Goal: Check status: Check status

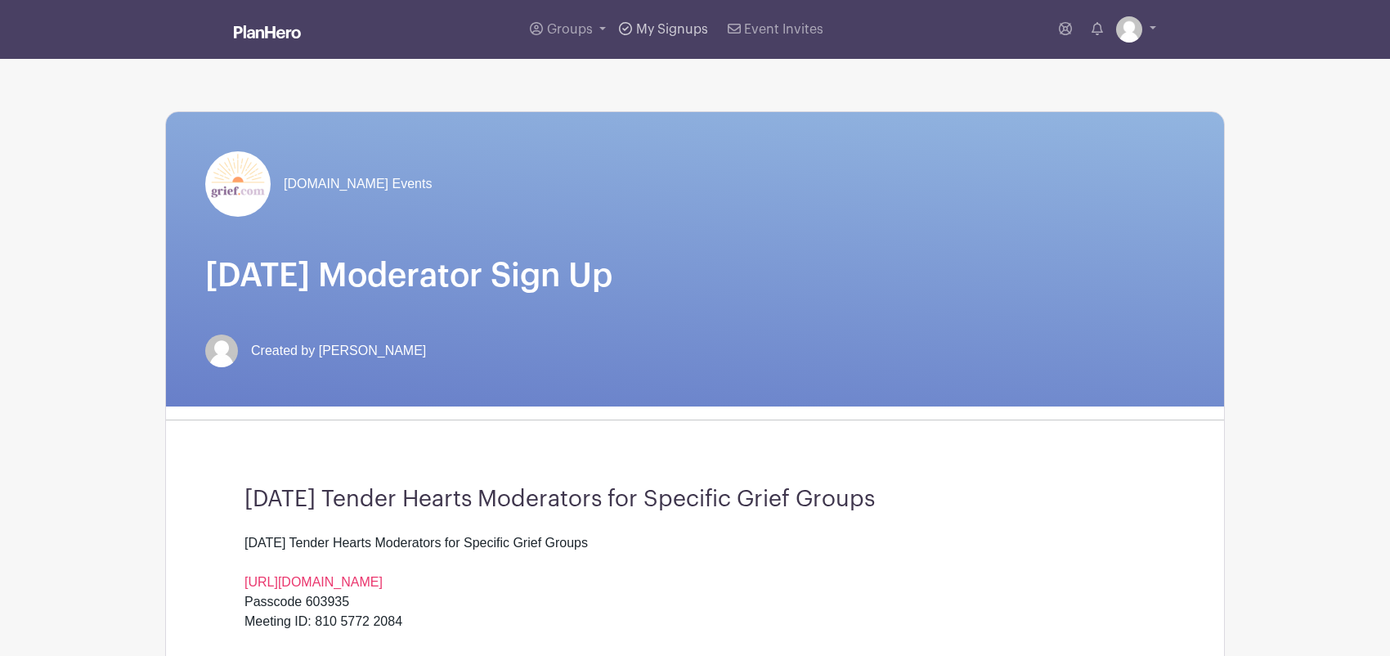
click at [670, 25] on span "My Signups" at bounding box center [672, 29] width 72 height 13
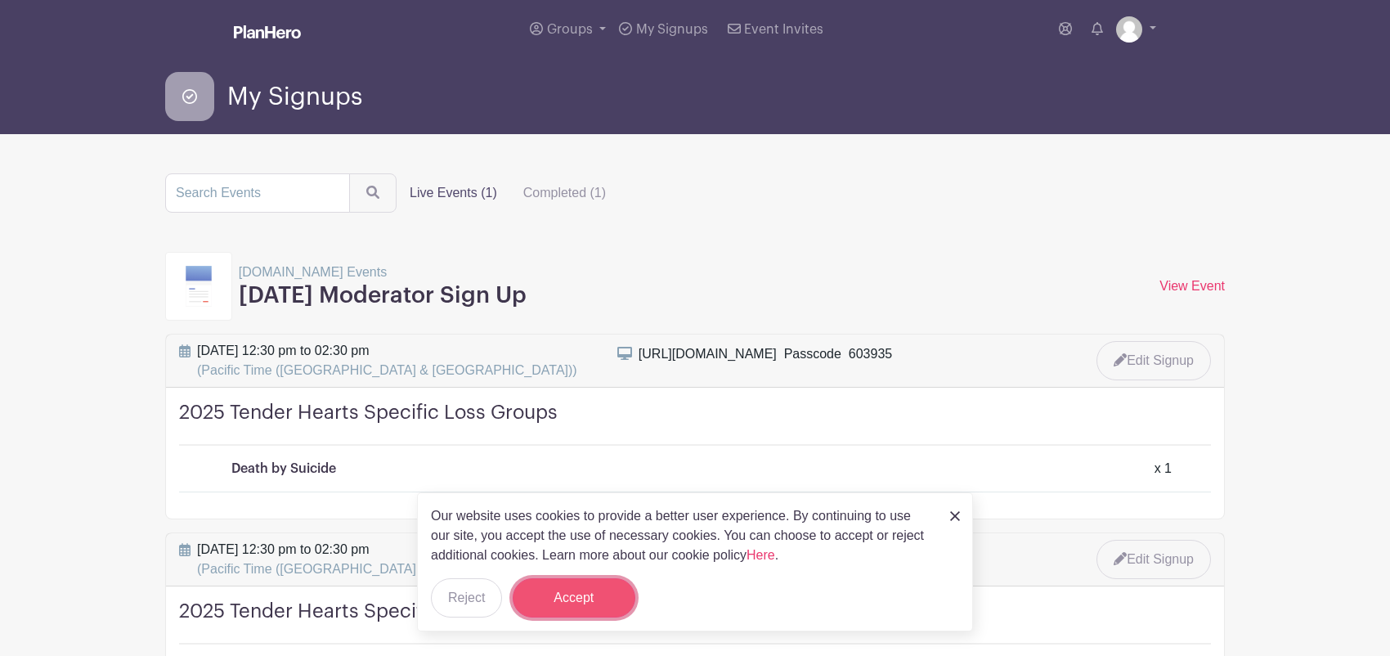
click at [589, 595] on button "Accept" at bounding box center [574, 597] width 123 height 39
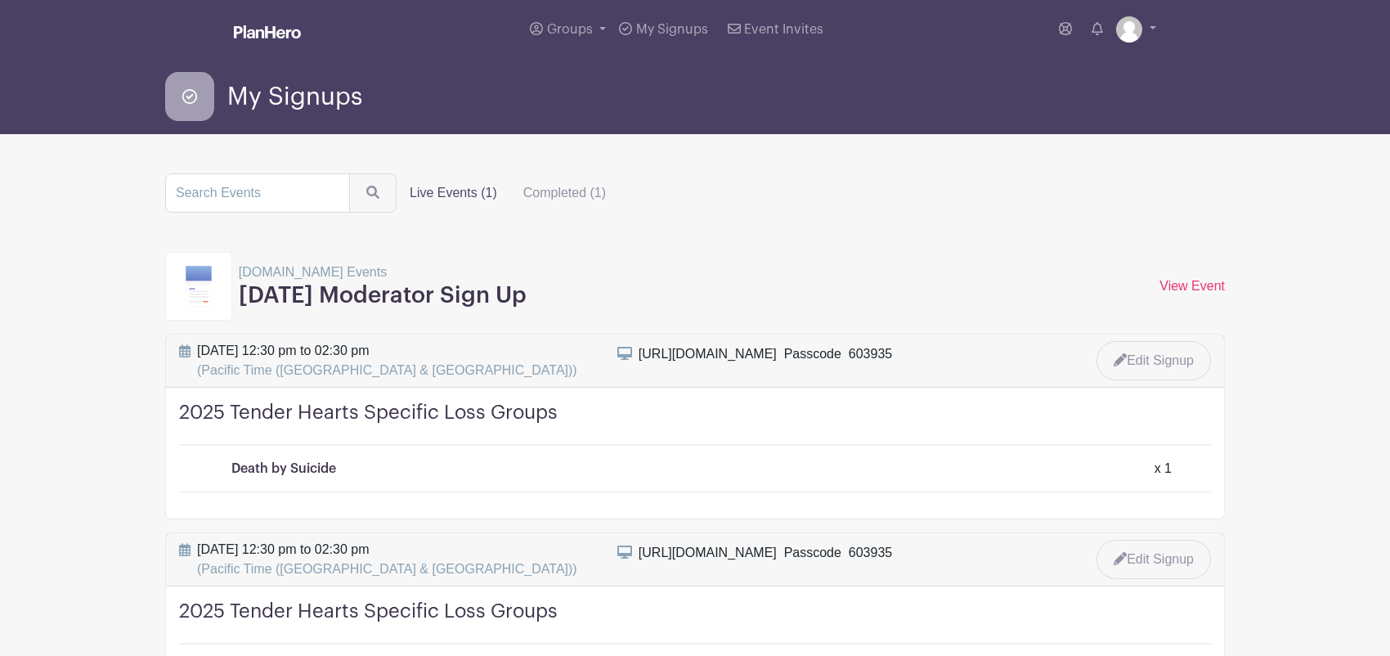
scroll to position [163, 0]
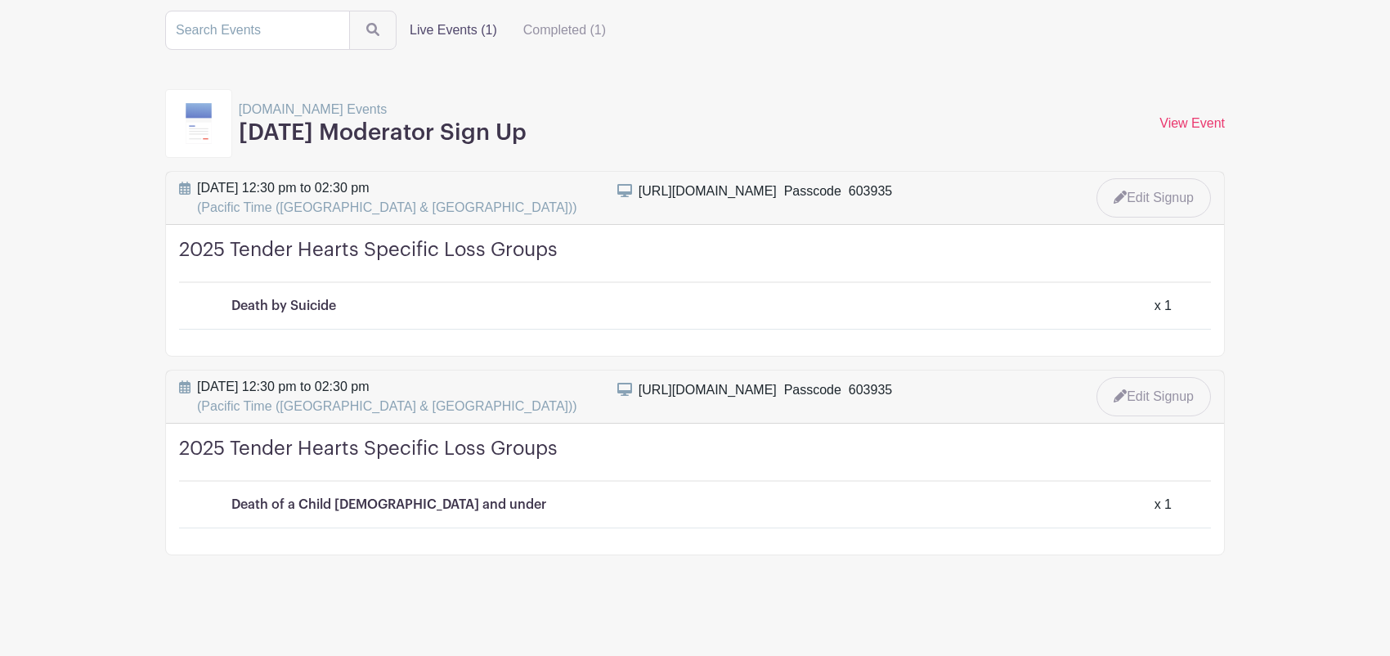
click at [683, 391] on div "[URL][DOMAIN_NAME]  Passcode 603935" at bounding box center [766, 390] width 254 height 20
click at [878, 389] on div "[URL][DOMAIN_NAME]  Passcode 603935" at bounding box center [766, 390] width 254 height 20
